Goal: Navigation & Orientation: Find specific page/section

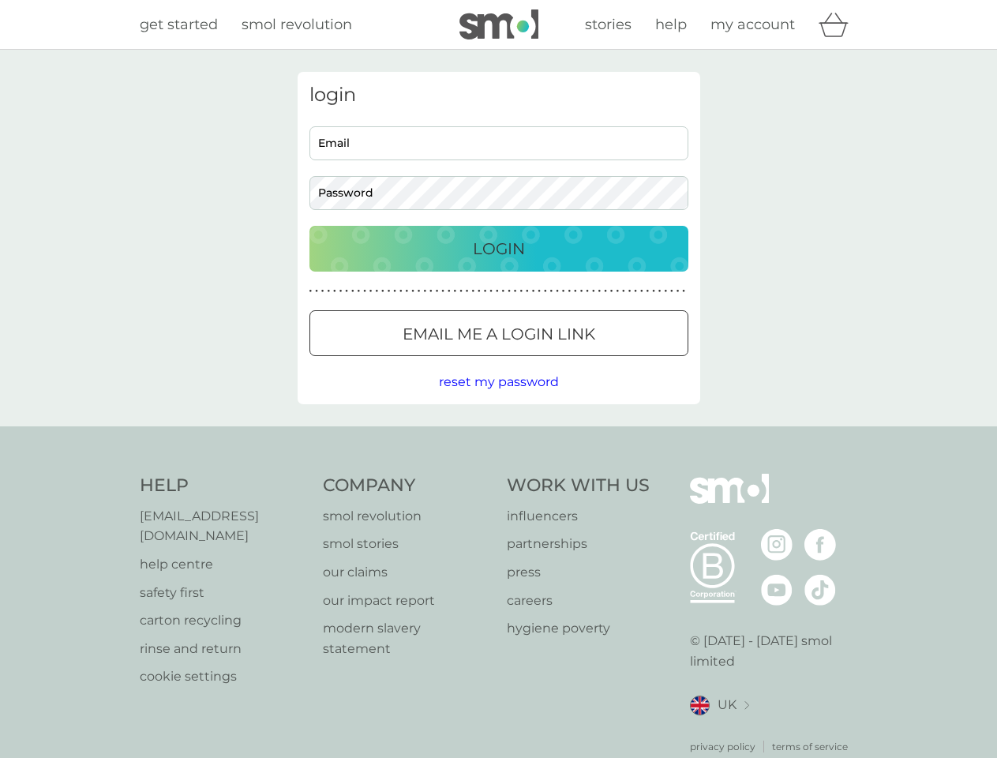
click at [839, 24] on icon "basket" at bounding box center [834, 25] width 30 height 24
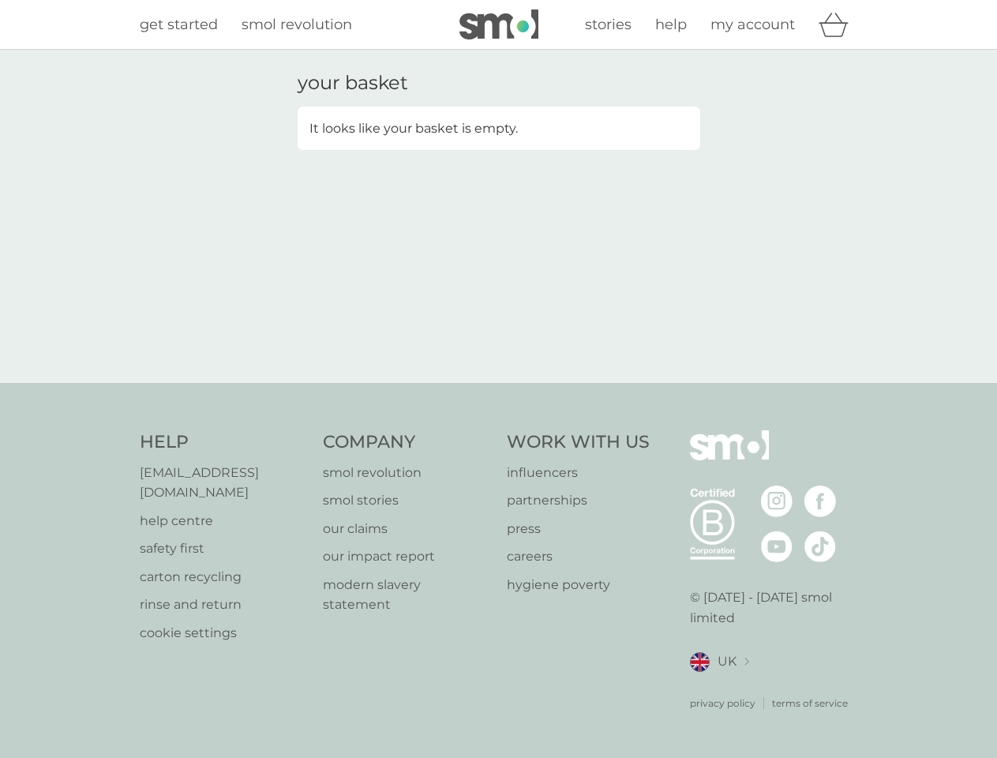
click at [498, 382] on div "your basket It looks like your basket is empty." at bounding box center [498, 216] width 997 height 333
click at [719, 685] on div "privacy policy terms of service" at bounding box center [774, 691] width 168 height 39
